Goal: Transaction & Acquisition: Purchase product/service

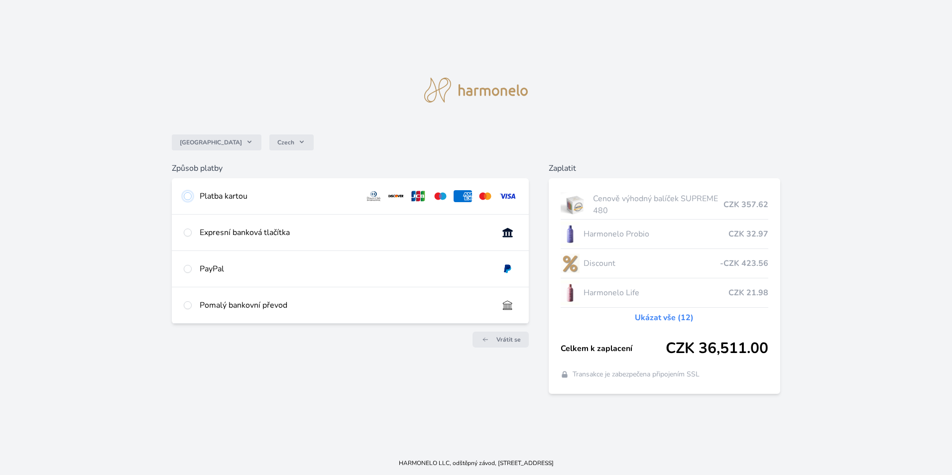
click at [190, 199] on input "radio" at bounding box center [188, 196] width 8 height 8
radio input "true"
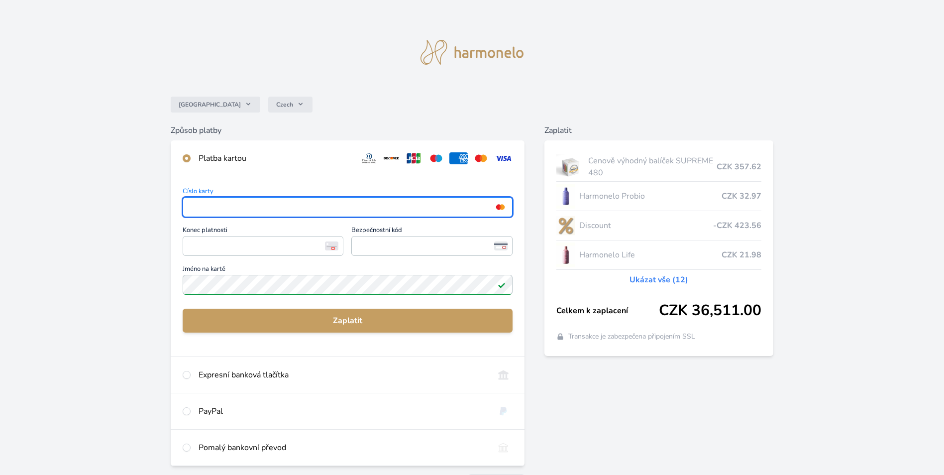
click at [286, 170] on div "Platba kartou" at bounding box center [348, 158] width 354 height 36
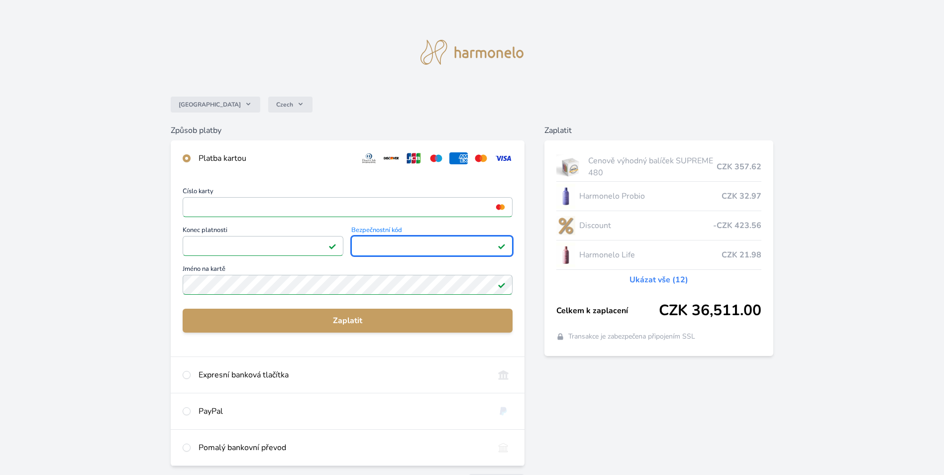
click at [346, 344] on div "Číslo karty <p>Your browser does not support iframes.</p> Konec platnosti <p>Yo…" at bounding box center [348, 266] width 354 height 180
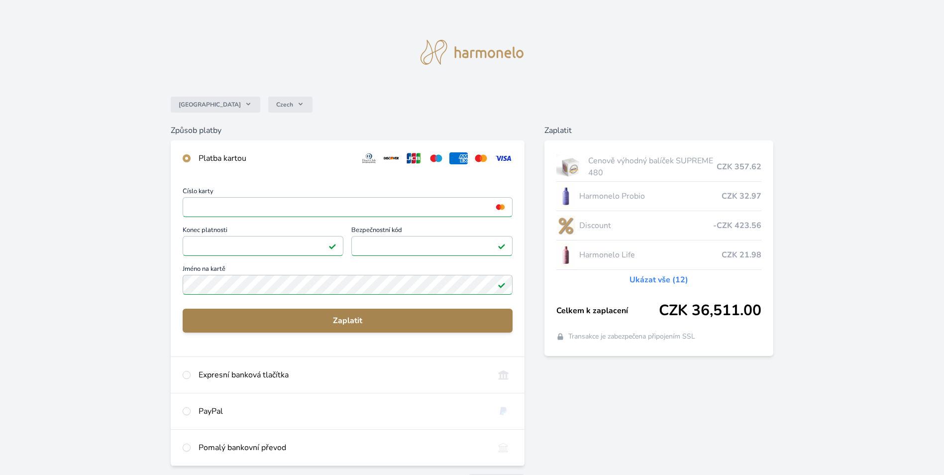
click at [346, 318] on span "Zaplatit" at bounding box center [348, 321] width 314 height 12
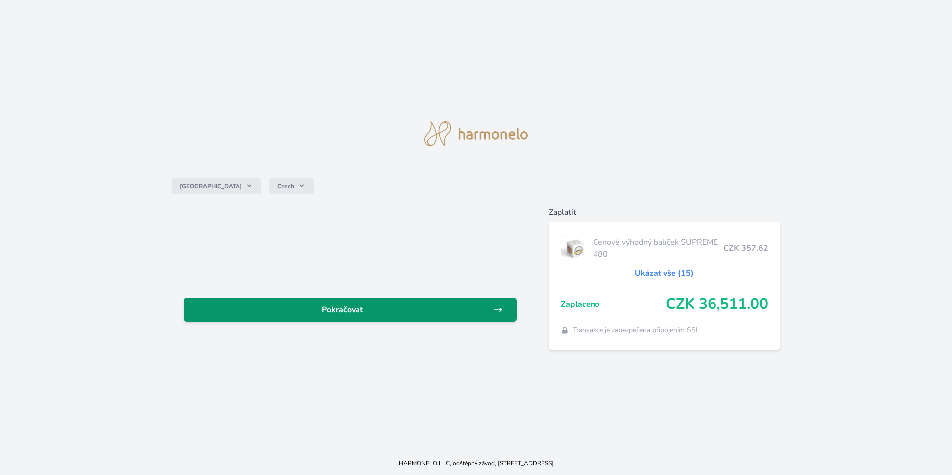
click at [345, 307] on span "Pokračovat" at bounding box center [342, 310] width 301 height 12
